Goal: Task Accomplishment & Management: Complete application form

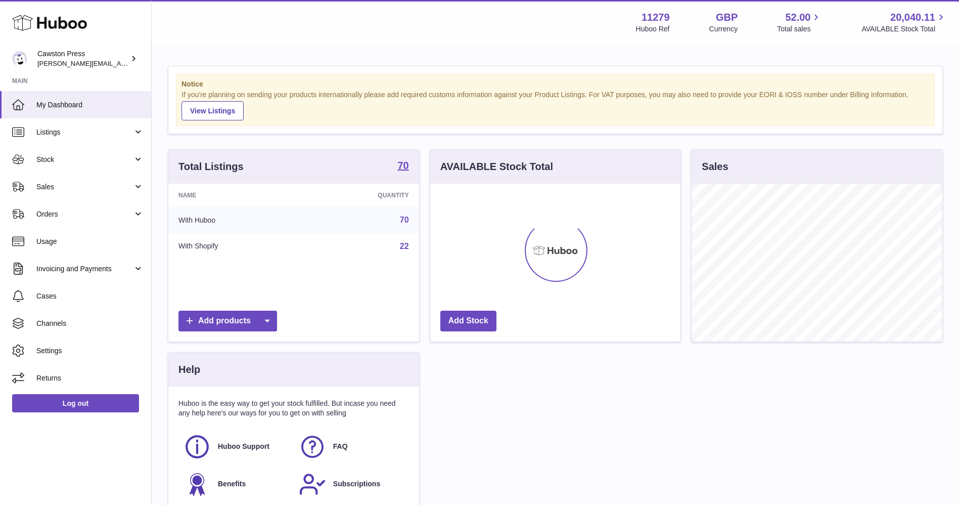
scroll to position [158, 250]
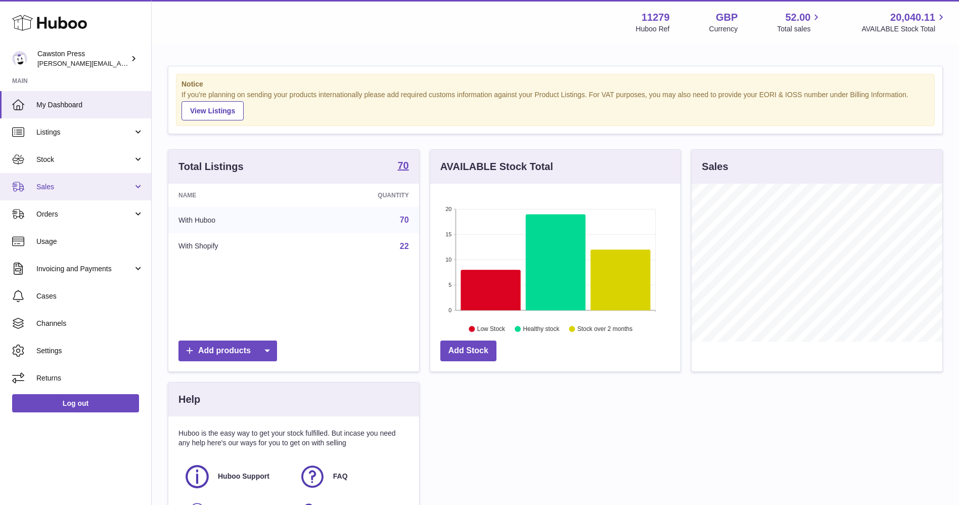
click at [85, 191] on link "Sales" at bounding box center [75, 186] width 151 height 27
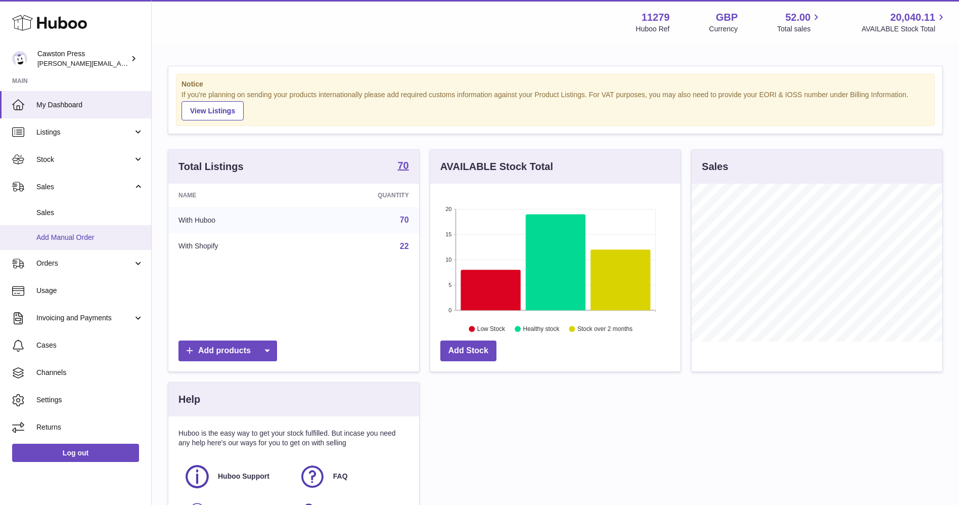
click at [70, 231] on link "Add Manual Order" at bounding box center [75, 237] width 151 height 25
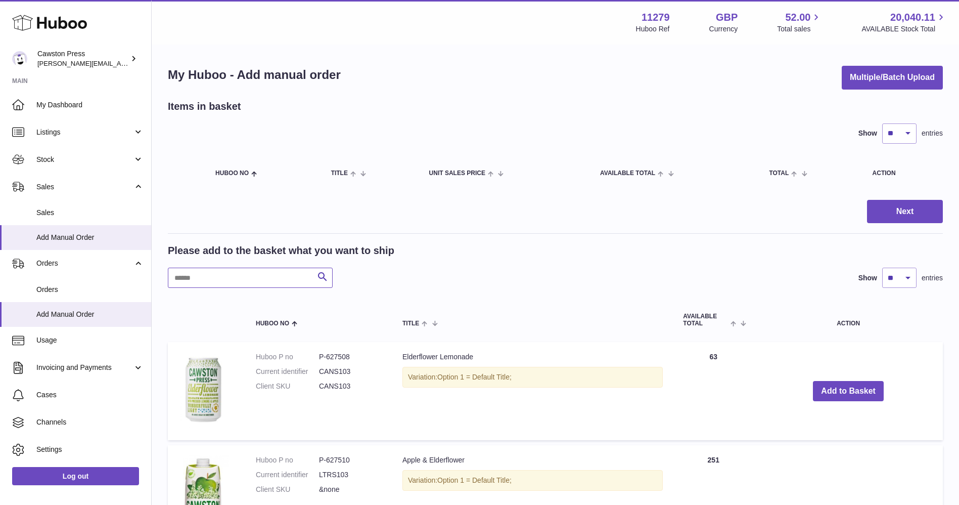
click at [260, 281] on input "text" at bounding box center [250, 277] width 165 height 20
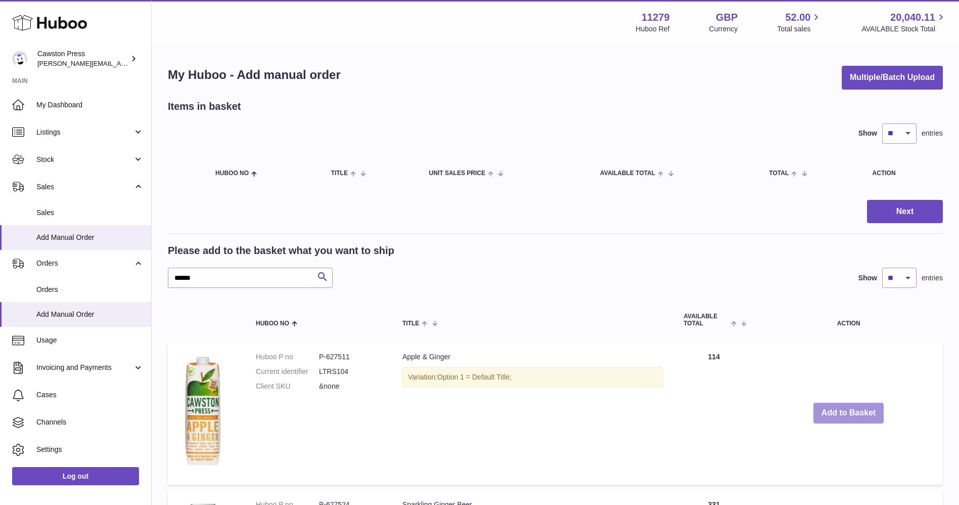
click at [829, 409] on button "Add to Basket" at bounding box center [849, 412] width 71 height 21
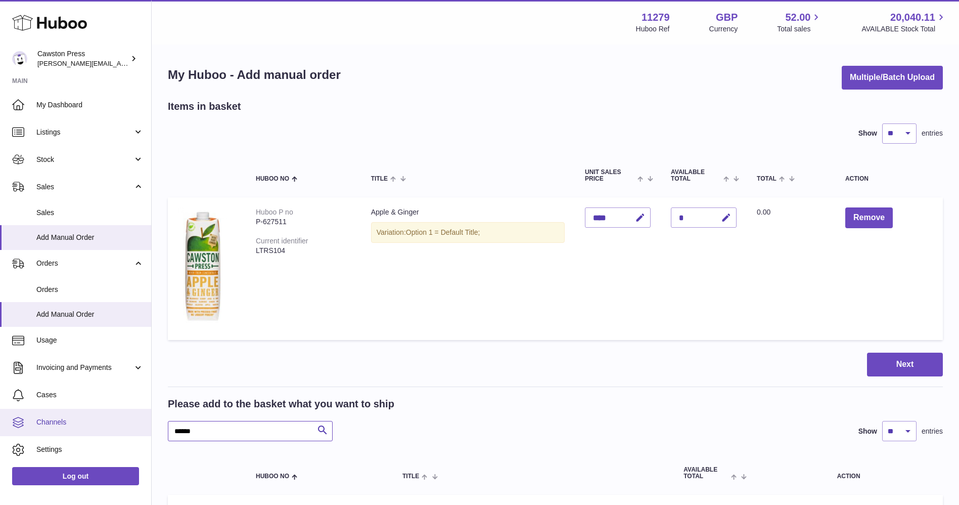
drag, startPoint x: 200, startPoint y: 427, endPoint x: 138, endPoint y: 429, distance: 62.2
click at [138, 429] on div "Huboo Cawston Press thomas.carson@cawstonpress.com Main My Dashboard Listings N…" at bounding box center [479, 499] width 959 height 998
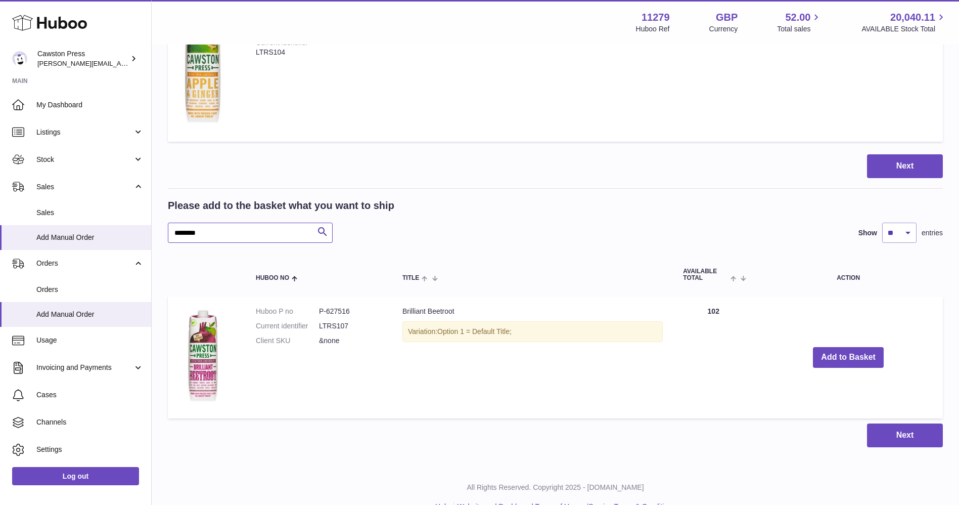
scroll to position [203, 0]
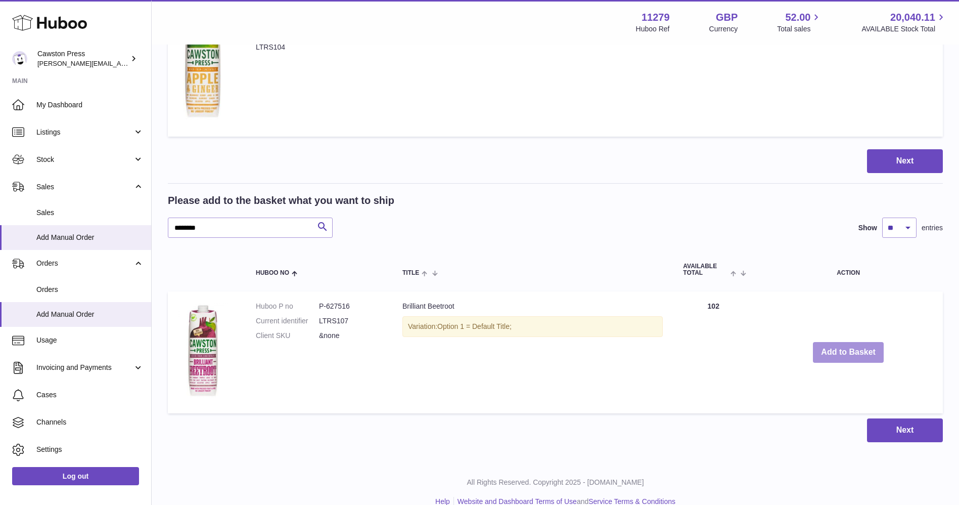
click at [863, 351] on button "Add to Basket" at bounding box center [848, 352] width 71 height 21
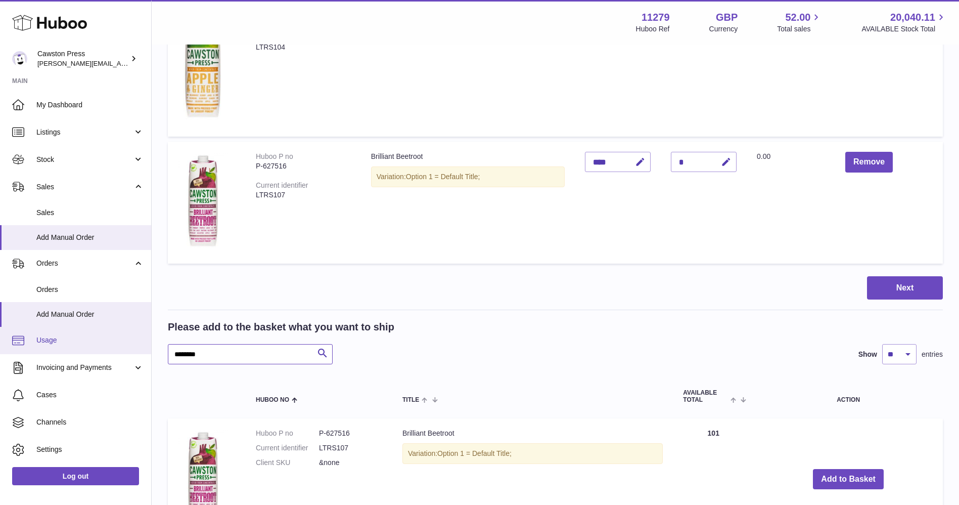
drag, startPoint x: 217, startPoint y: 354, endPoint x: 107, endPoint y: 339, distance: 111.7
click at [107, 339] on div "Huboo Cawston Press thomas.carson@cawstonpress.com Main My Dashboard Listings N…" at bounding box center [479, 222] width 959 height 851
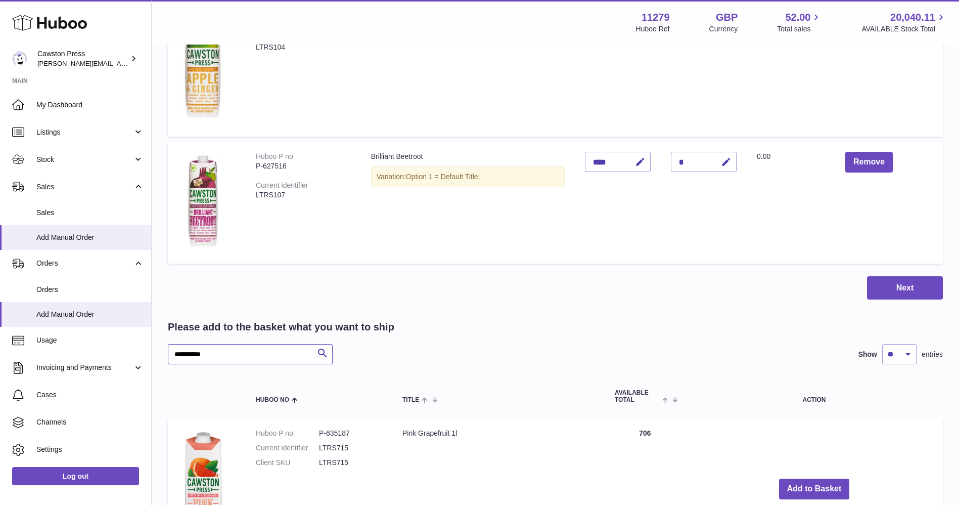
scroll to position [366, 0]
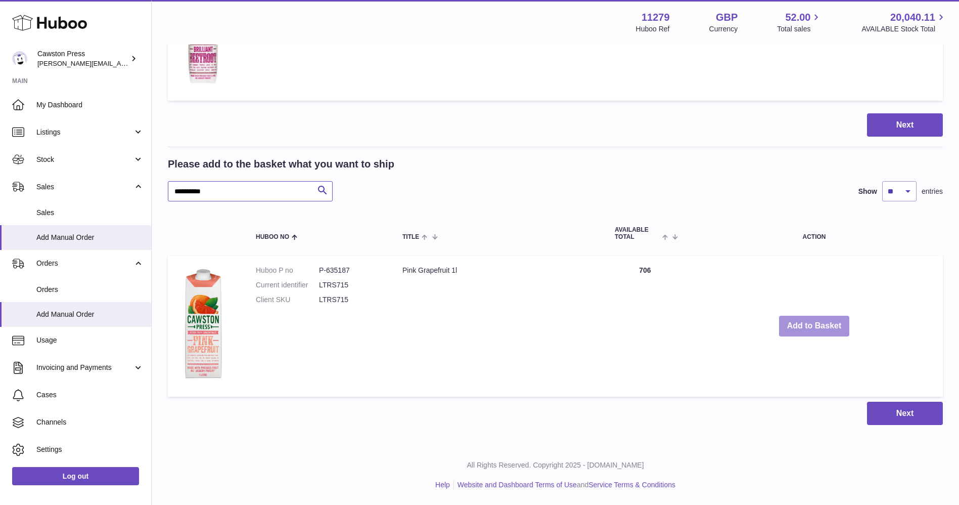
type input "**********"
click at [829, 324] on button "Add to Basket" at bounding box center [814, 326] width 71 height 21
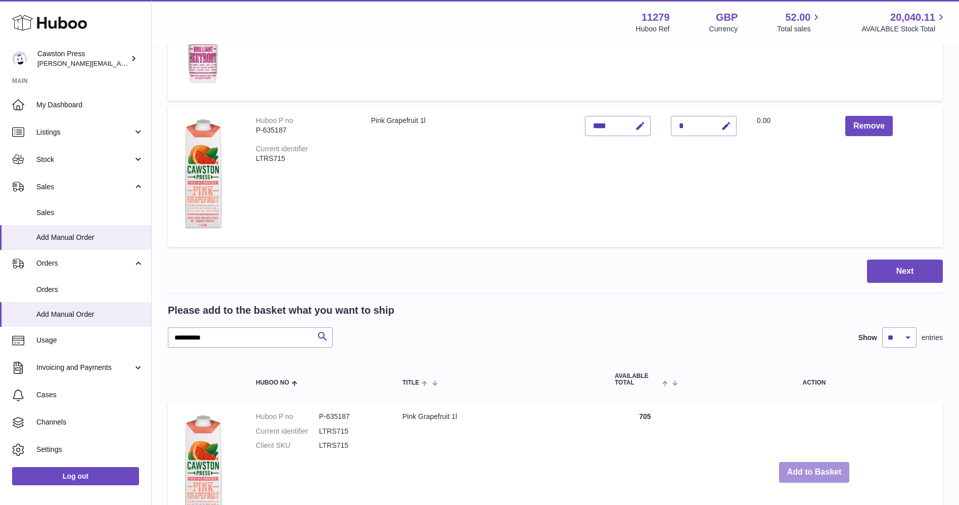
scroll to position [0, 0]
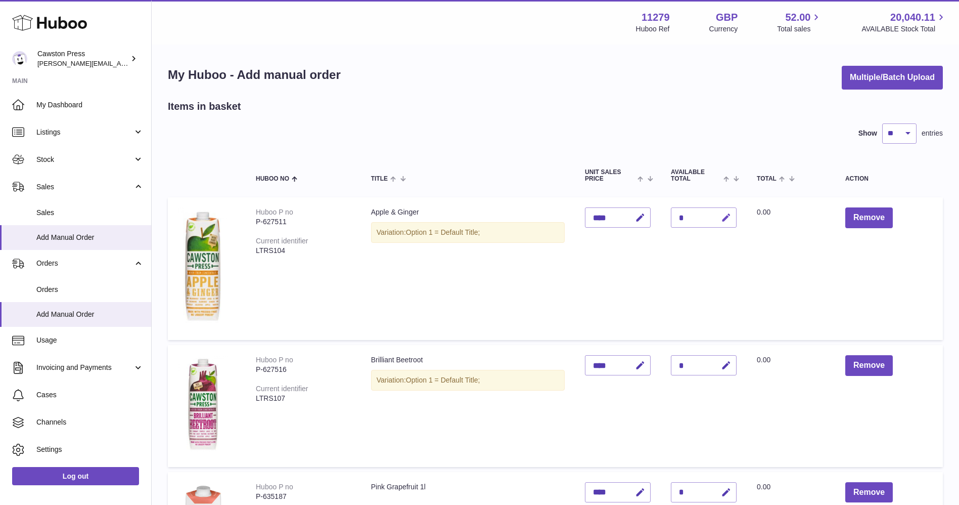
click at [733, 215] on button "button" at bounding box center [725, 217] width 24 height 21
drag, startPoint x: 684, startPoint y: 220, endPoint x: 675, endPoint y: 218, distance: 9.2
click at [675, 218] on input "*" at bounding box center [704, 217] width 66 height 20
type input "*"
click at [729, 220] on icon "submit" at bounding box center [726, 217] width 9 height 9
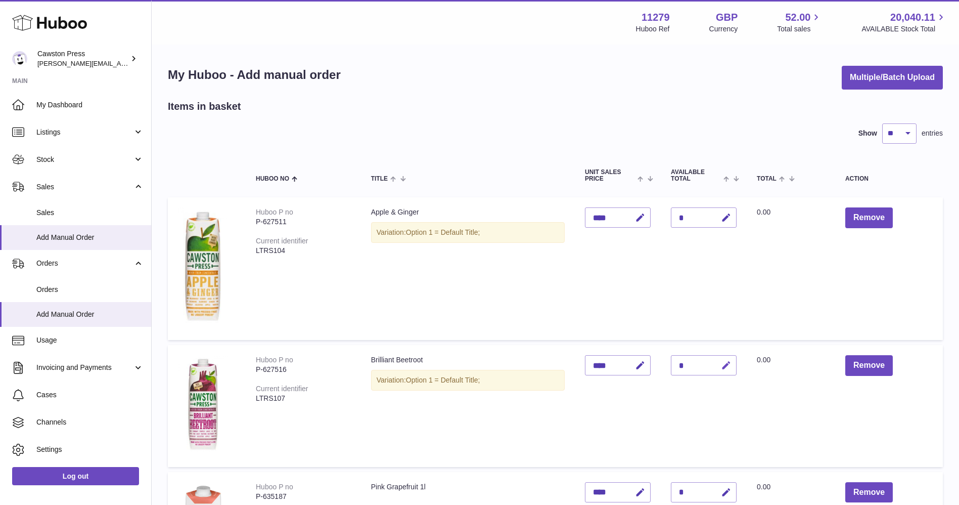
click at [733, 365] on button "button" at bounding box center [725, 365] width 24 height 21
drag, startPoint x: 687, startPoint y: 363, endPoint x: 677, endPoint y: 362, distance: 10.2
click at [677, 362] on input "*" at bounding box center [704, 365] width 66 height 20
type input "*"
click at [730, 359] on button "submit" at bounding box center [724, 365] width 19 height 16
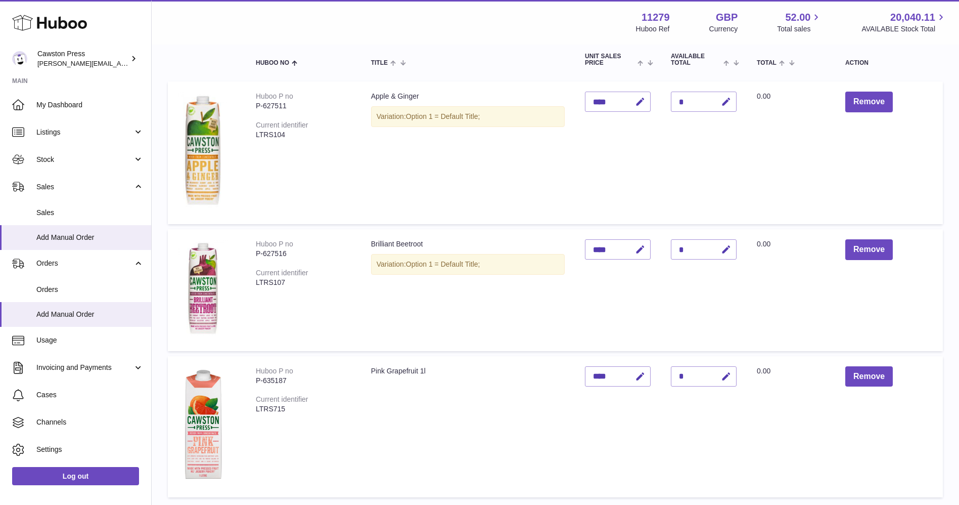
scroll to position [137, 0]
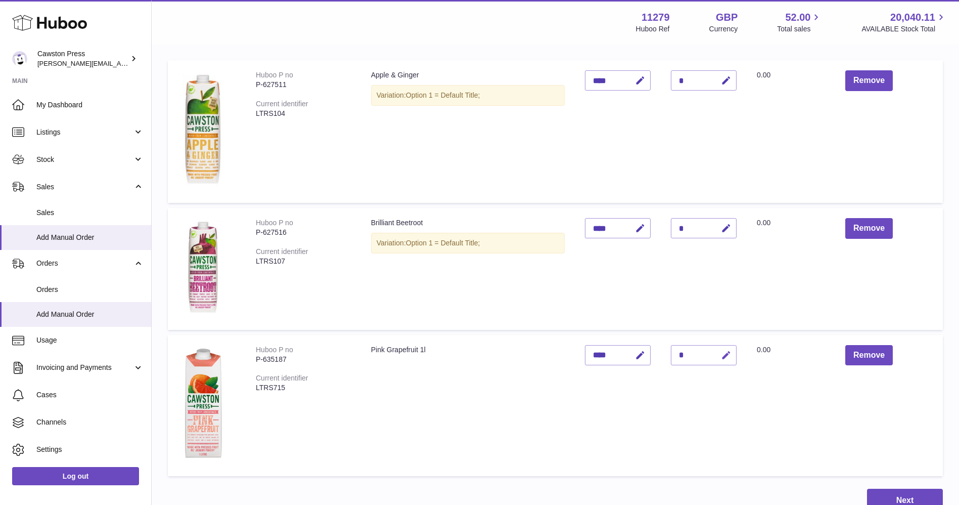
click at [728, 351] on icon "button" at bounding box center [726, 355] width 11 height 11
drag, startPoint x: 686, startPoint y: 354, endPoint x: 652, endPoint y: 354, distance: 34.4
click at [652, 354] on tr "Huboo P no P-635187 Current identifier LTRS715 Pink Grapefruit 1l Unit Sales Pr…" at bounding box center [555, 405] width 775 height 141
type input "*"
click at [734, 353] on button "submit" at bounding box center [724, 355] width 19 height 16
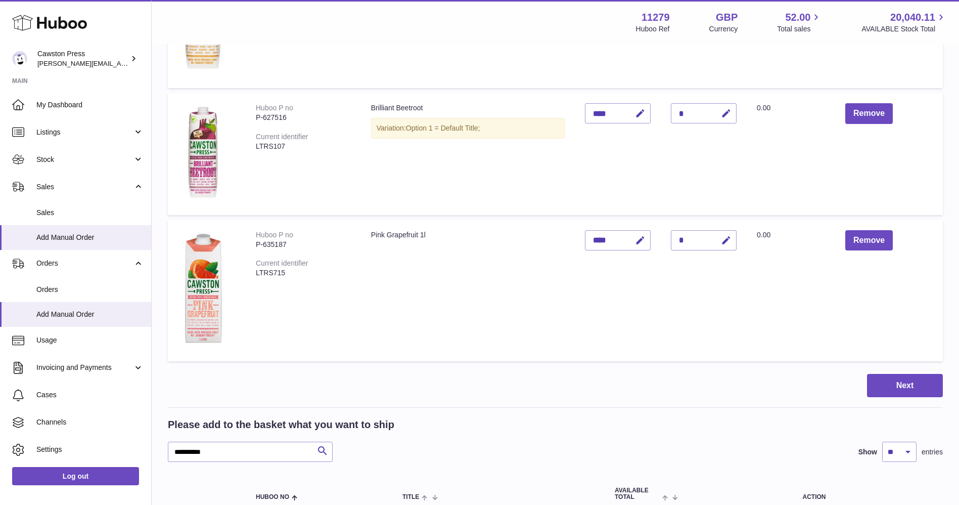
scroll to position [254, 0]
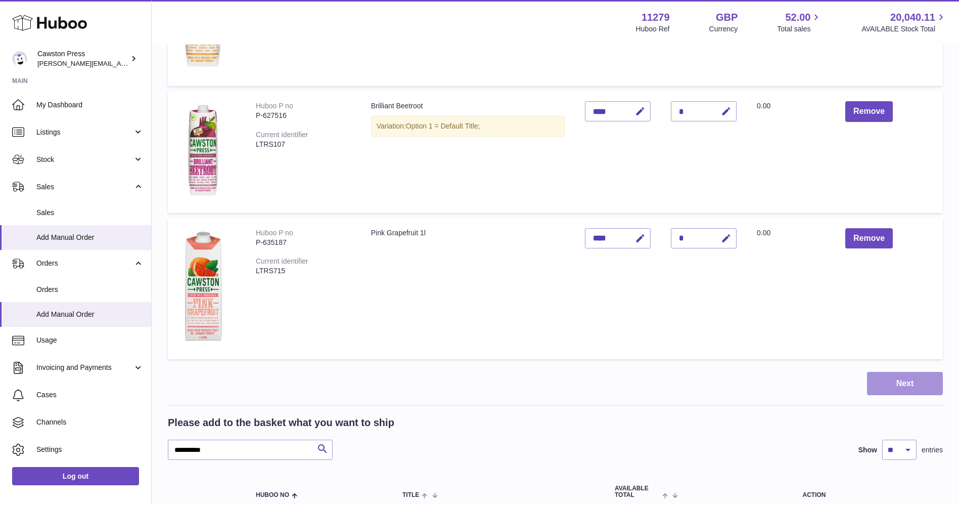
click at [896, 388] on button "Next" at bounding box center [905, 384] width 76 height 24
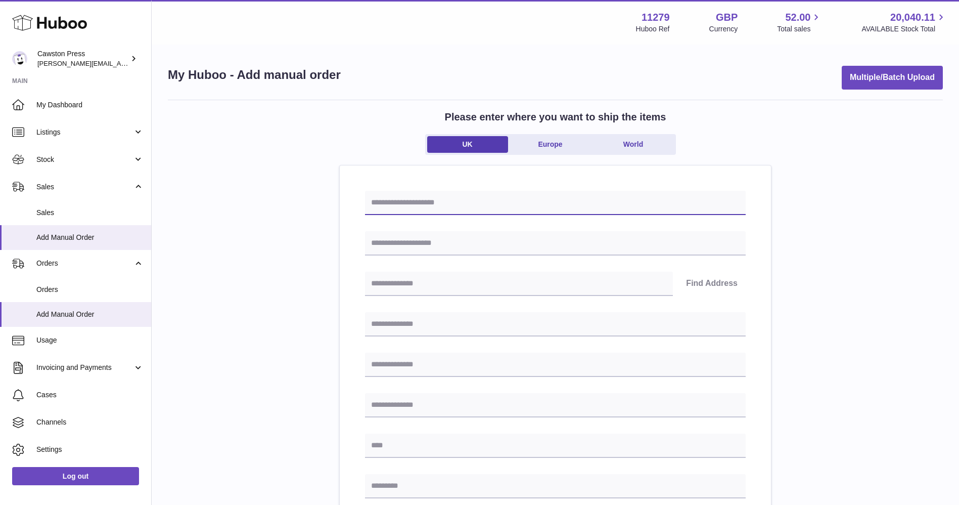
click at [422, 204] on input "text" at bounding box center [555, 203] width 381 height 24
type input "**********"
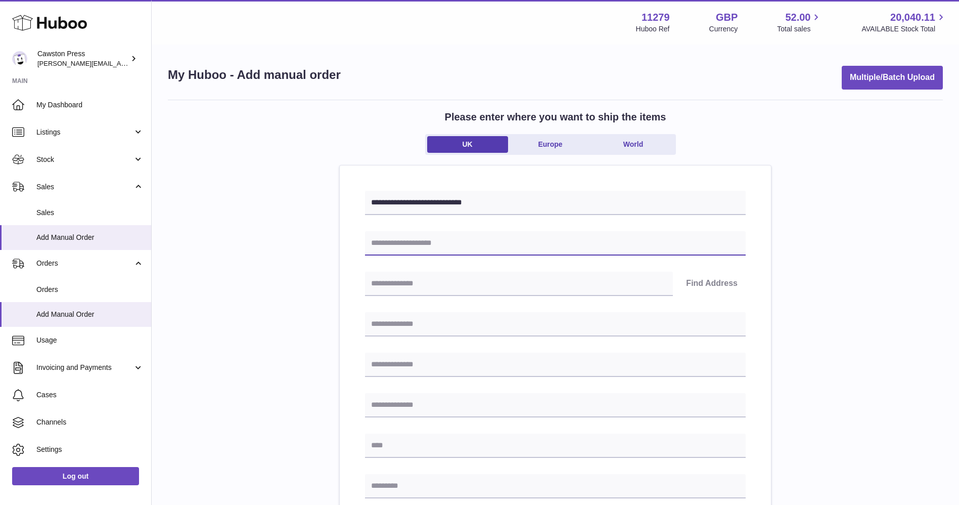
click at [422, 240] on input "text" at bounding box center [555, 243] width 381 height 24
type input "*"
type input "**********"
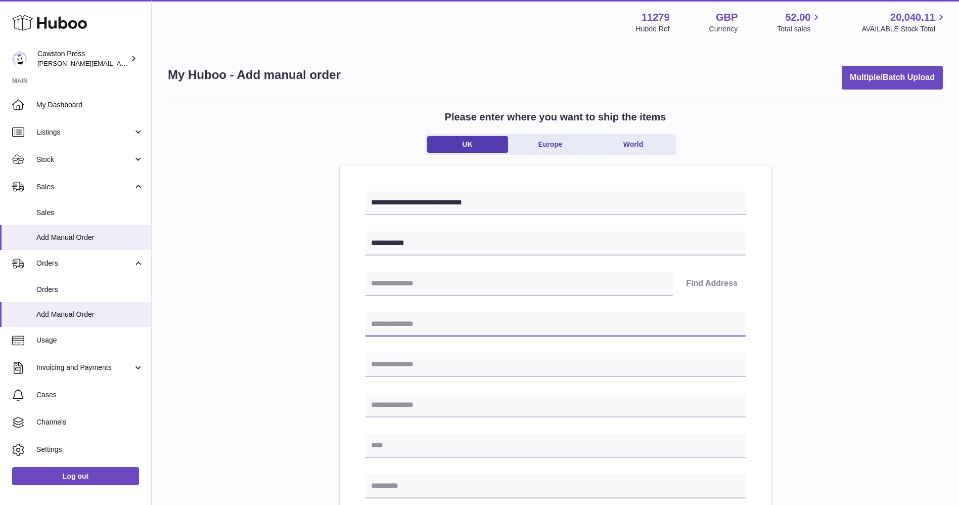
click at [400, 318] on input "text" at bounding box center [555, 324] width 381 height 24
type input "**********"
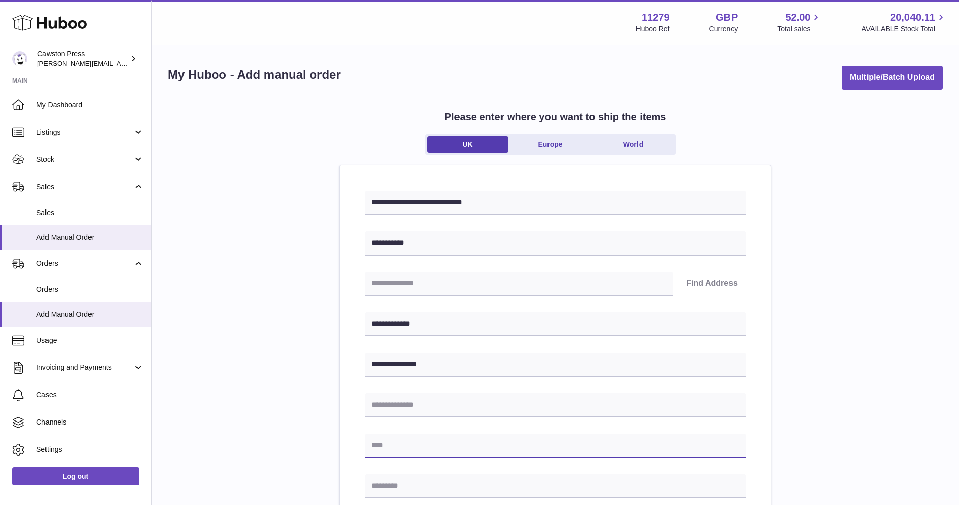
click at [392, 441] on input "text" at bounding box center [555, 445] width 381 height 24
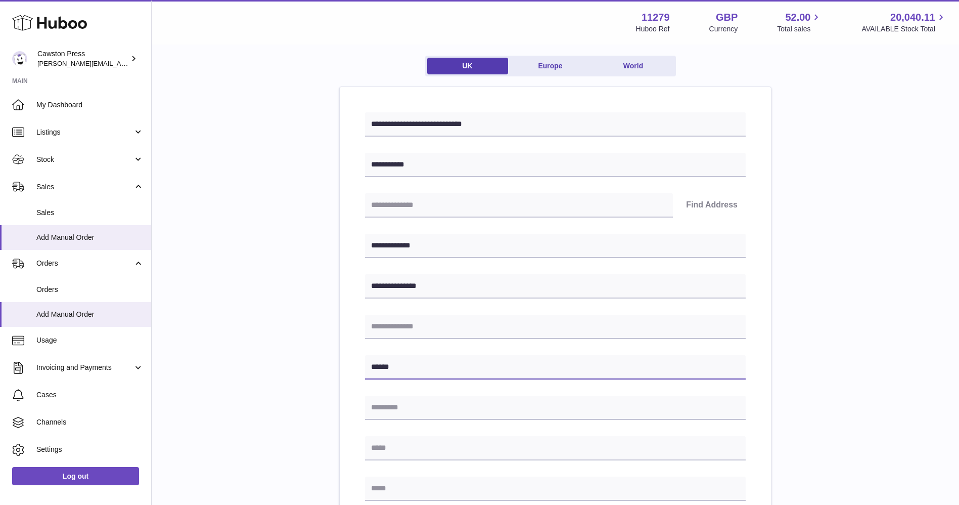
scroll to position [85, 0]
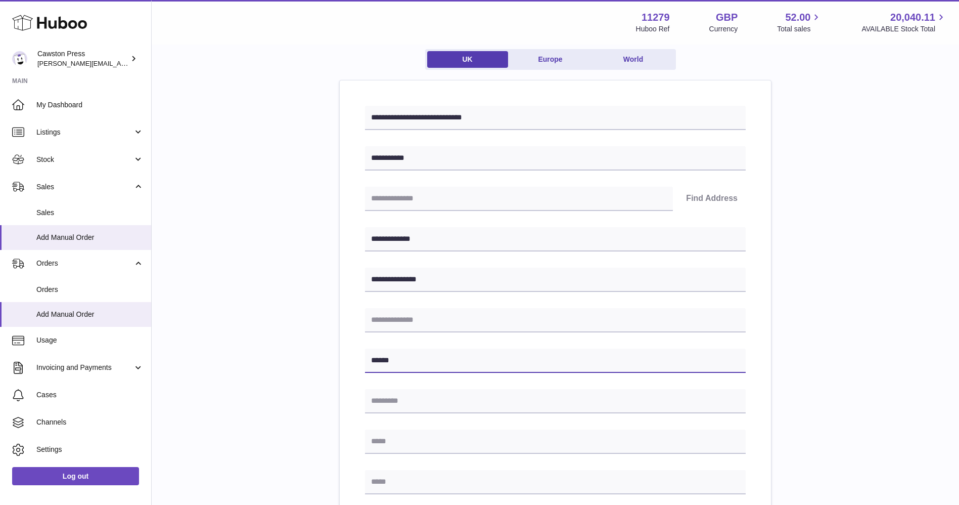
type input "******"
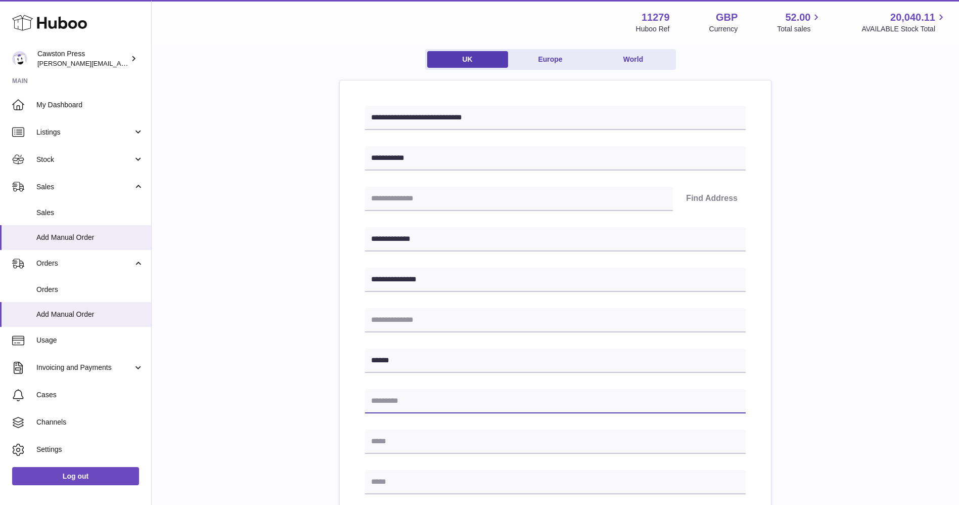
click at [418, 405] on input "text" at bounding box center [555, 401] width 381 height 24
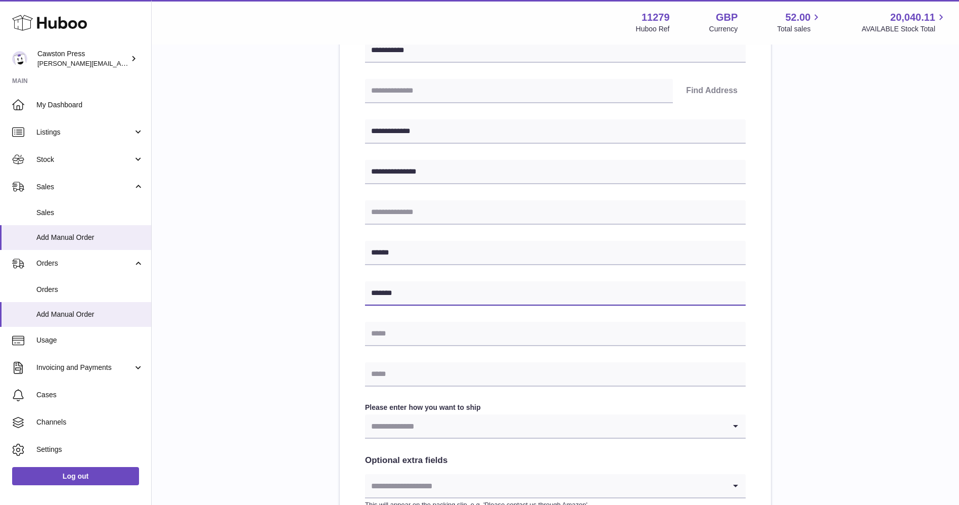
scroll to position [212, 0]
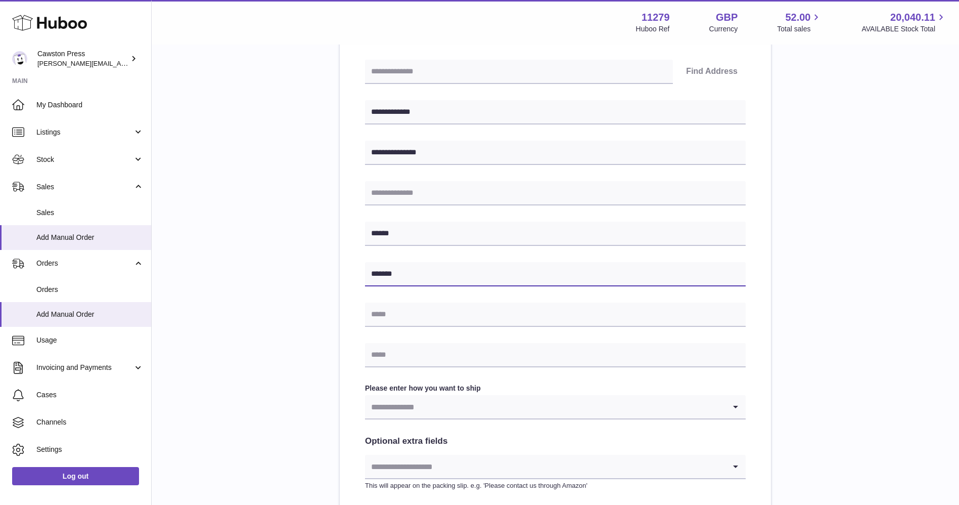
type input "*******"
click at [391, 355] on input "text" at bounding box center [555, 355] width 381 height 24
type input "*"
type input "**********"
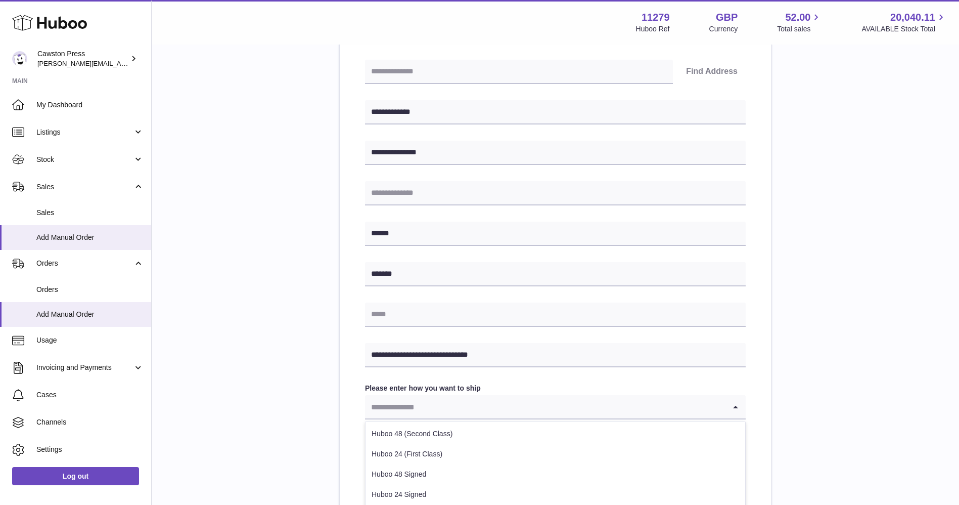
click at [456, 408] on input "Search for option" at bounding box center [545, 406] width 361 height 23
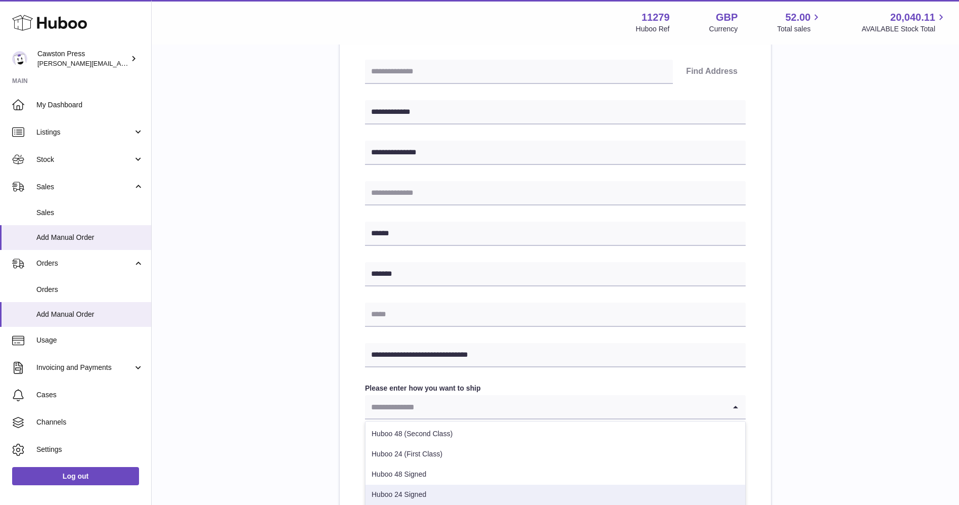
click at [527, 492] on li "Huboo 24 Signed" at bounding box center [556, 494] width 380 height 20
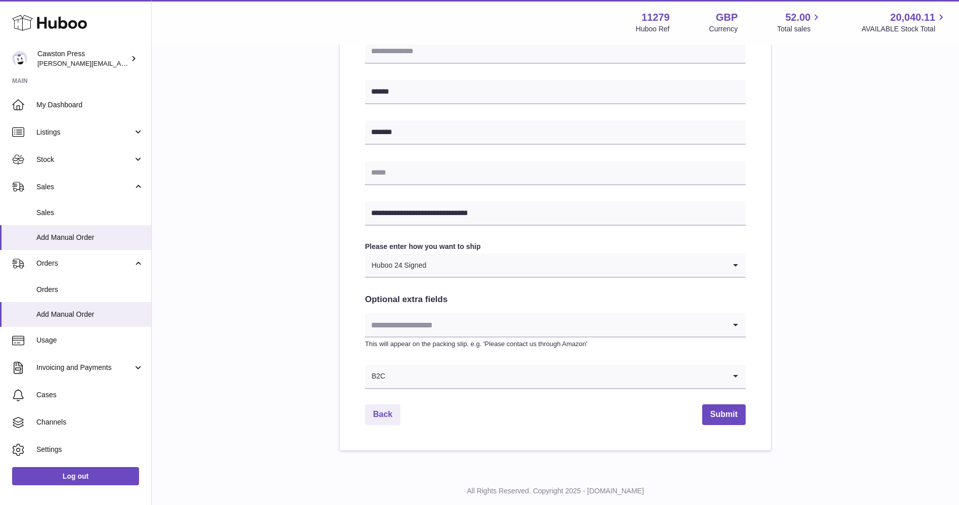
scroll to position [379, 0]
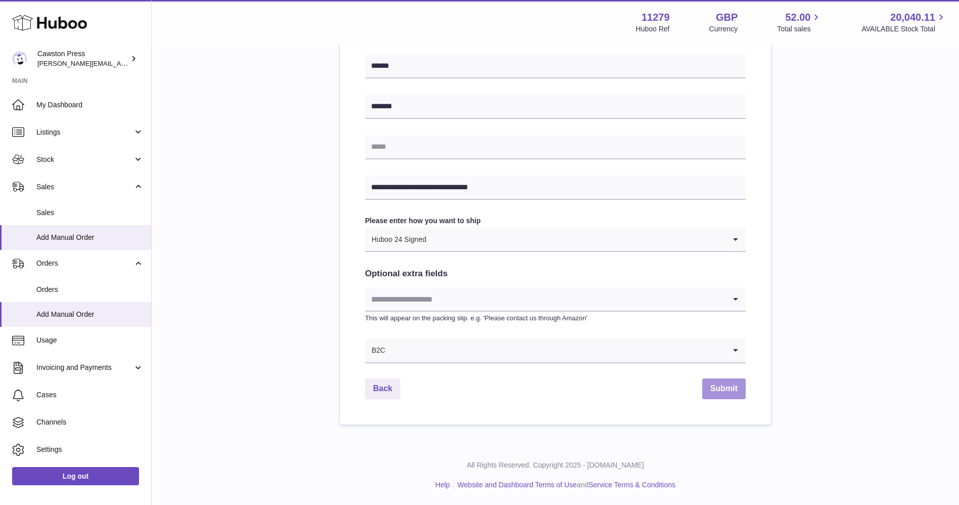
click at [709, 390] on button "Submit" at bounding box center [723, 388] width 43 height 21
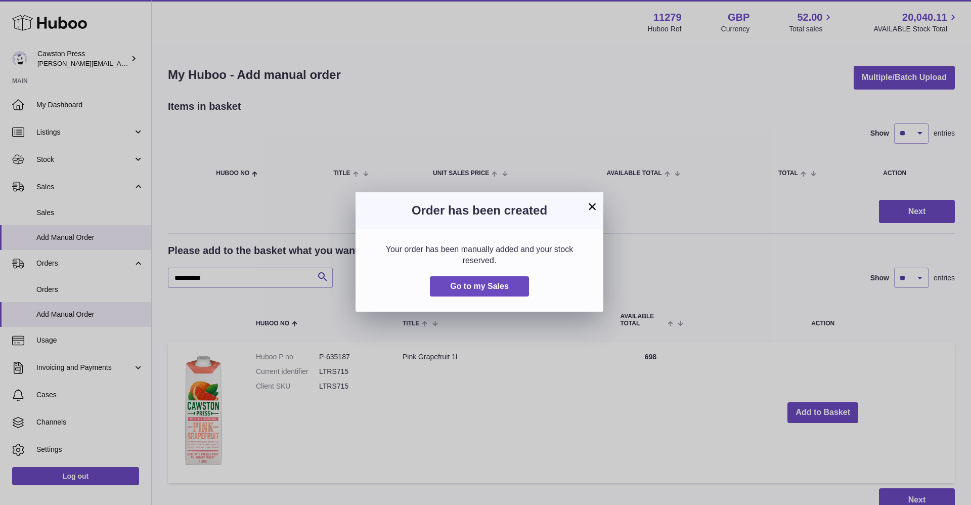
click at [592, 207] on button "×" at bounding box center [592, 206] width 12 height 12
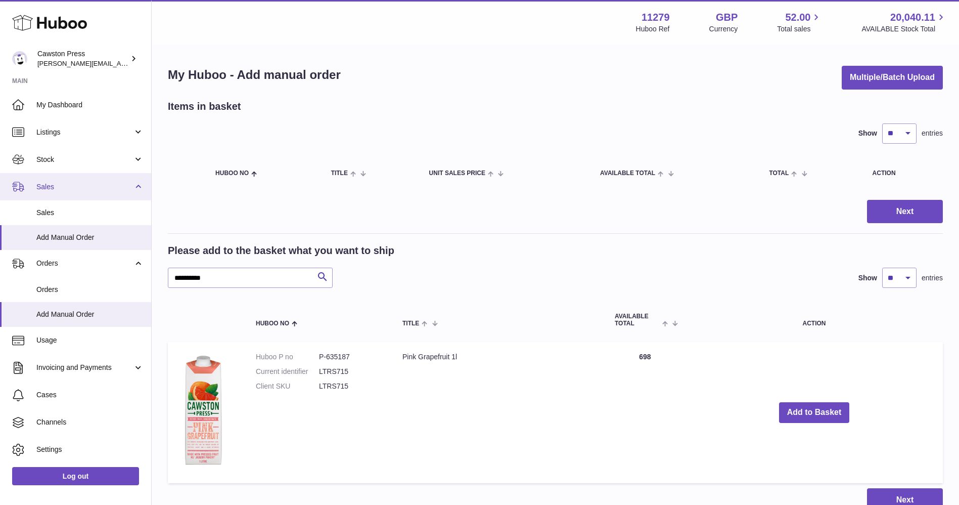
click at [59, 184] on span "Sales" at bounding box center [84, 187] width 97 height 10
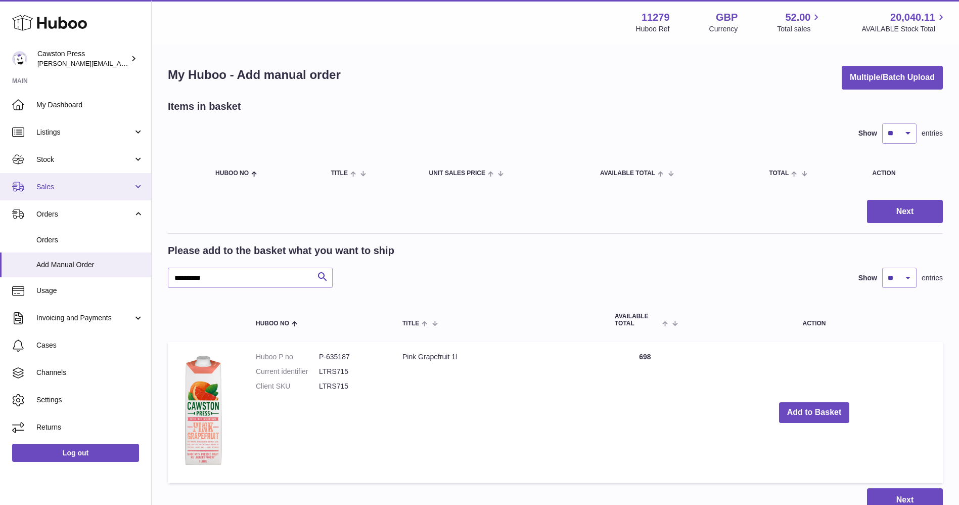
click at [58, 187] on span "Sales" at bounding box center [84, 187] width 97 height 10
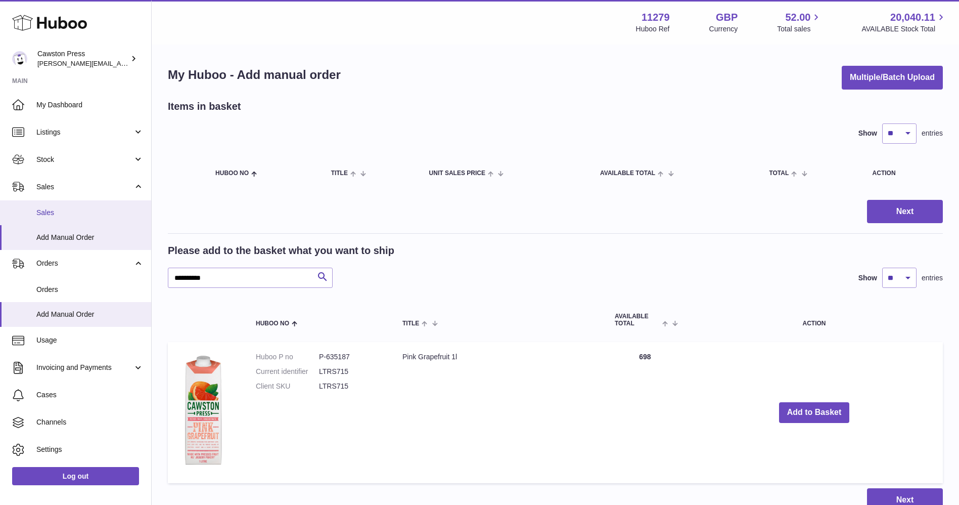
click at [51, 213] on span "Sales" at bounding box center [89, 213] width 107 height 10
